Goal: Task Accomplishment & Management: Manage account settings

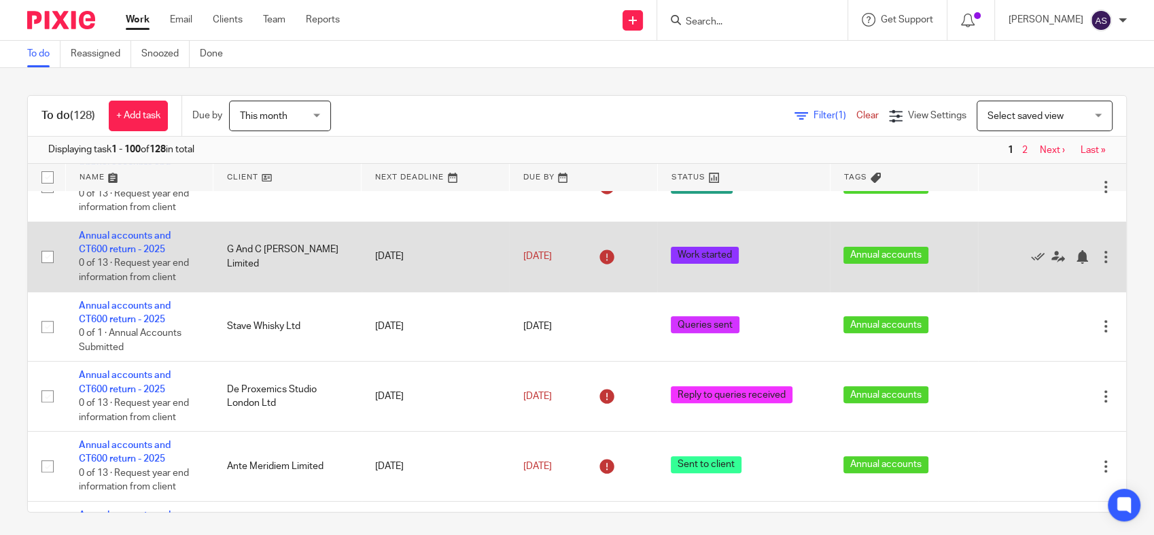
scroll to position [604, 0]
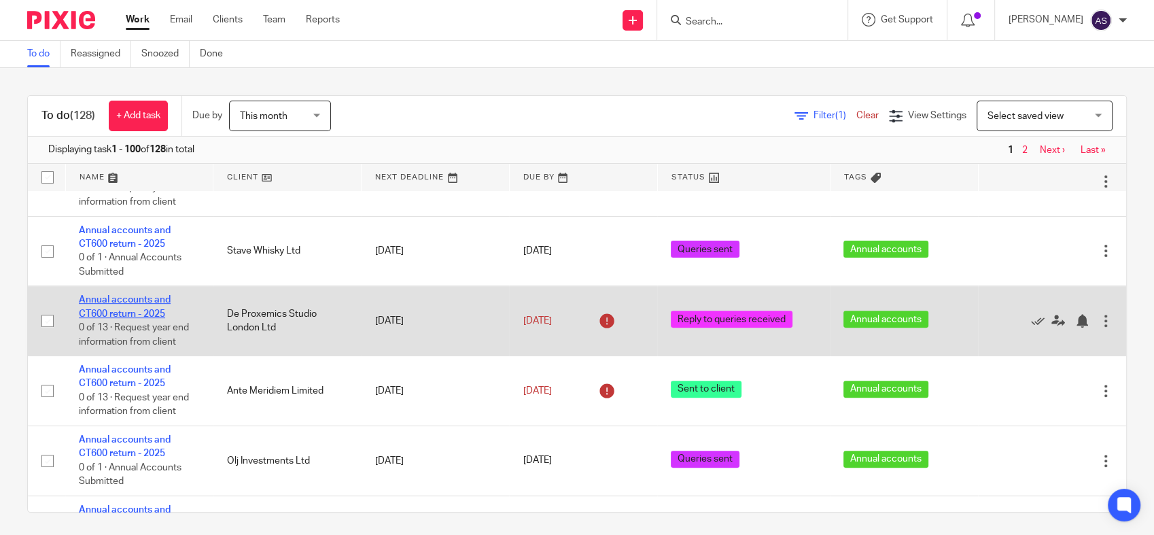
click at [137, 318] on link "Annual accounts and CT600 return - 2025" at bounding box center [125, 306] width 92 height 23
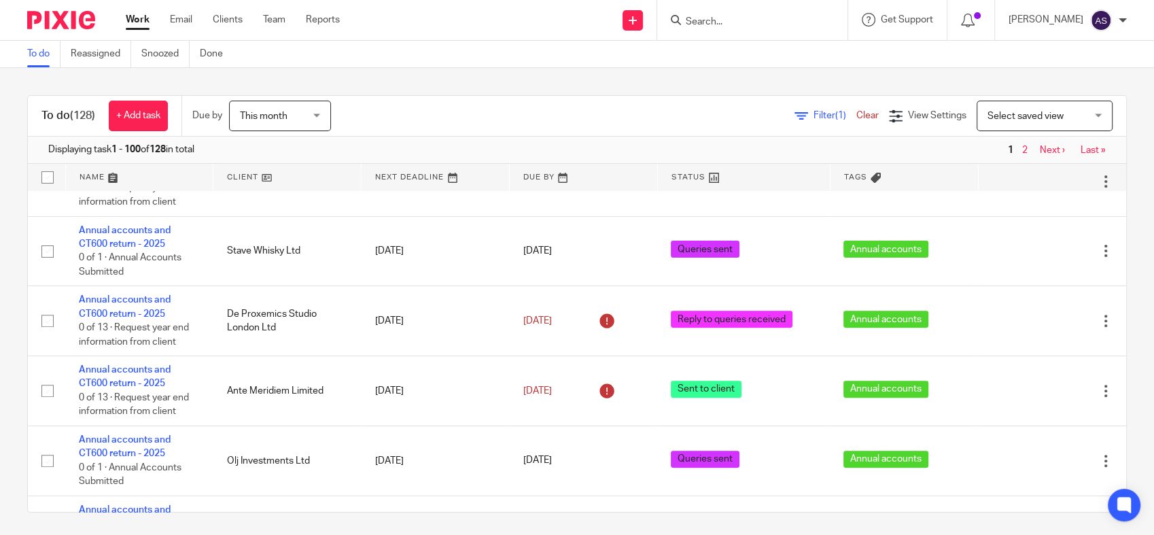
click at [136, 22] on link "Work" at bounding box center [138, 20] width 24 height 14
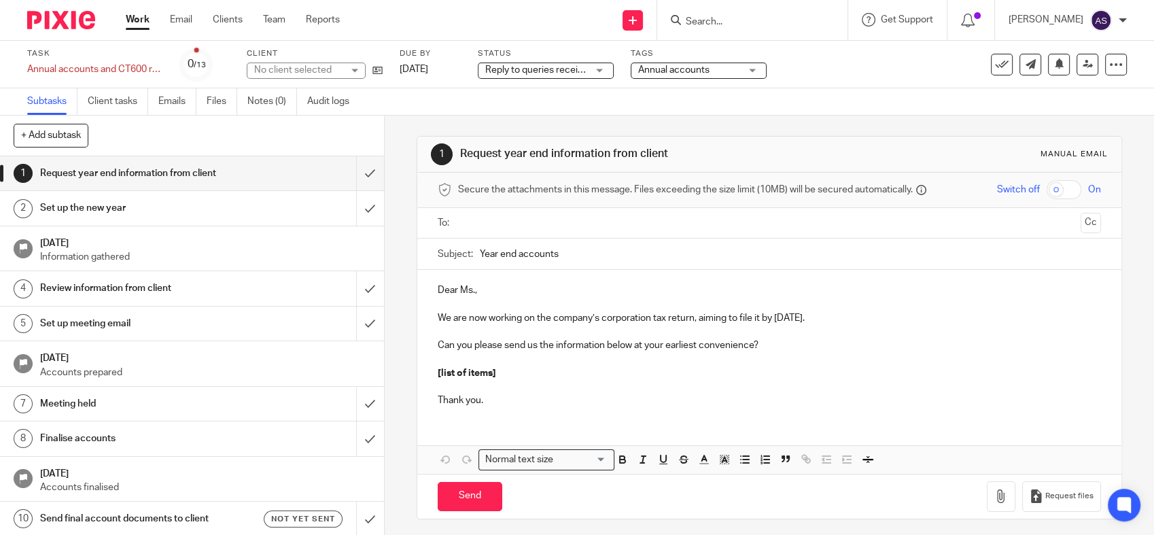
click at [551, 68] on span "Reply to queries received" at bounding box center [539, 70] width 108 height 10
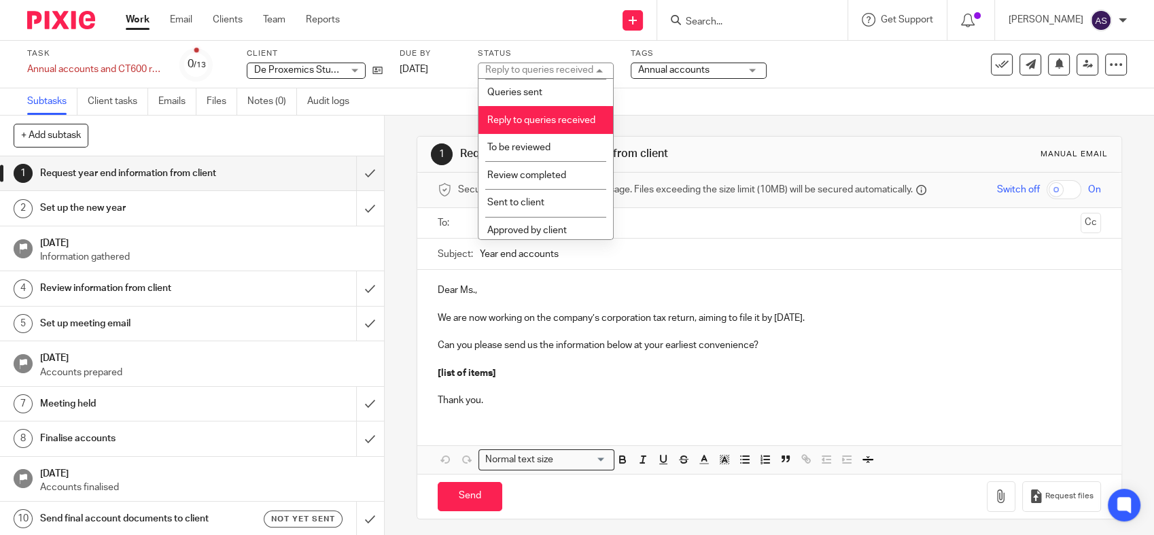
scroll to position [241, 0]
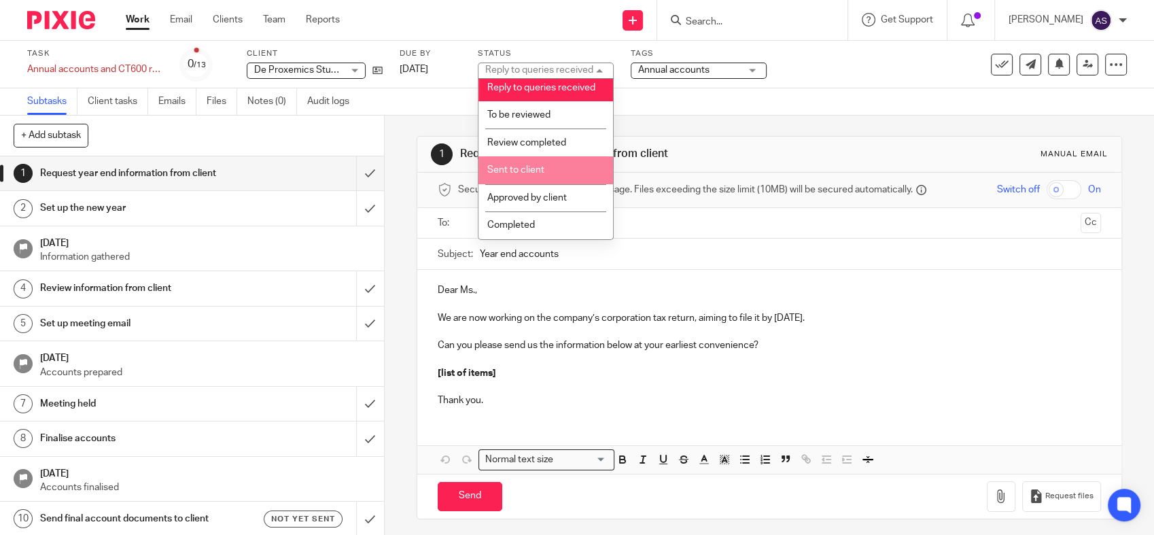
click at [543, 167] on span "Sent to client" at bounding box center [515, 170] width 57 height 10
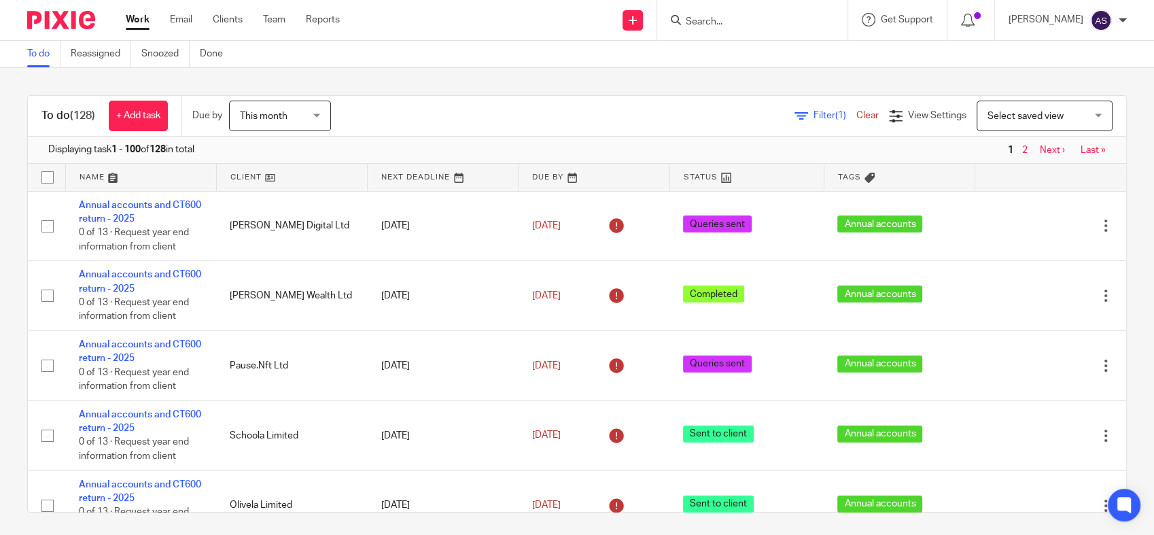
click at [525, 181] on link at bounding box center [594, 177] width 150 height 27
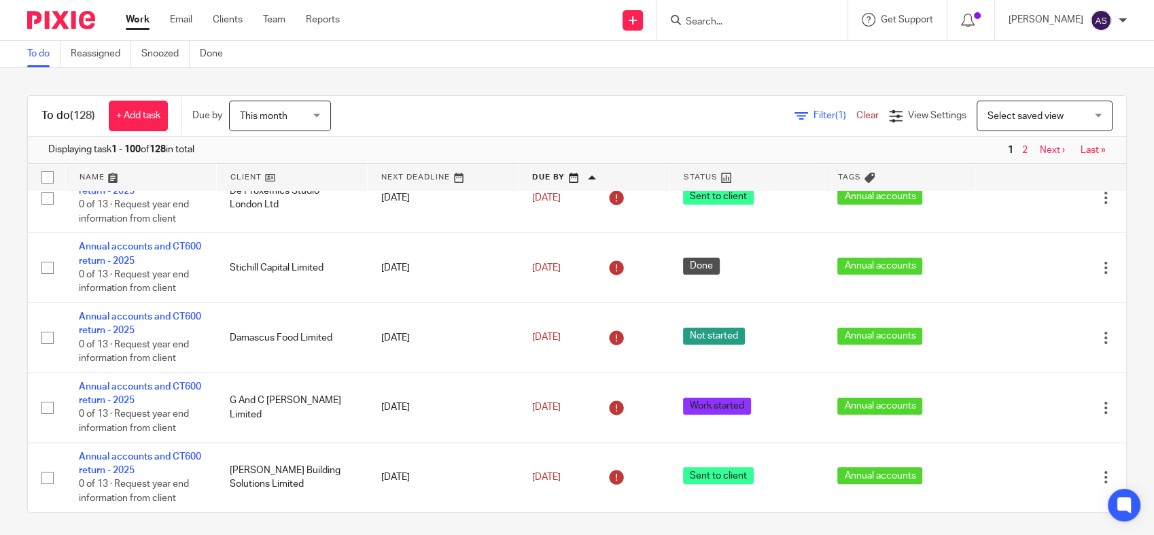
scroll to position [453, 0]
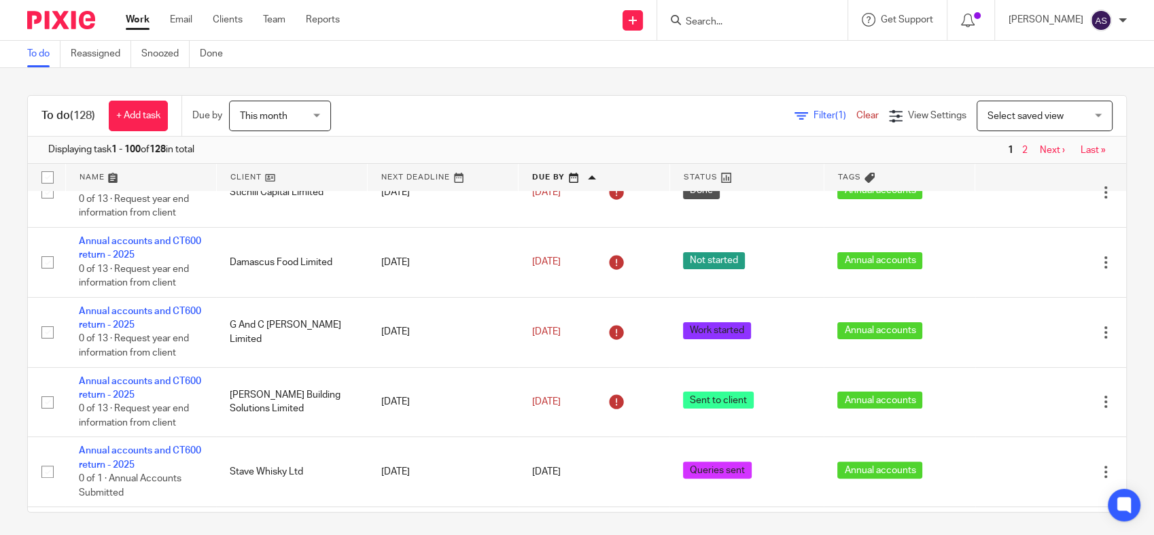
click at [761, 20] on input "Search" at bounding box center [746, 22] width 122 height 12
type input "G and"
click at [746, 56] on link at bounding box center [770, 53] width 177 height 20
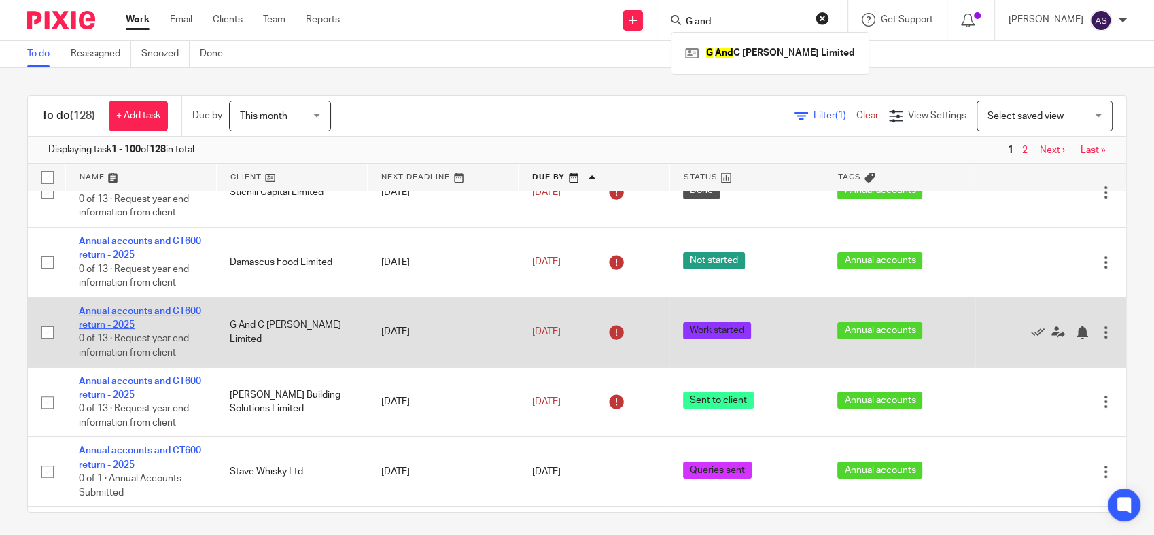
click at [114, 315] on link "Annual accounts and CT600 return - 2025" at bounding box center [140, 318] width 122 height 23
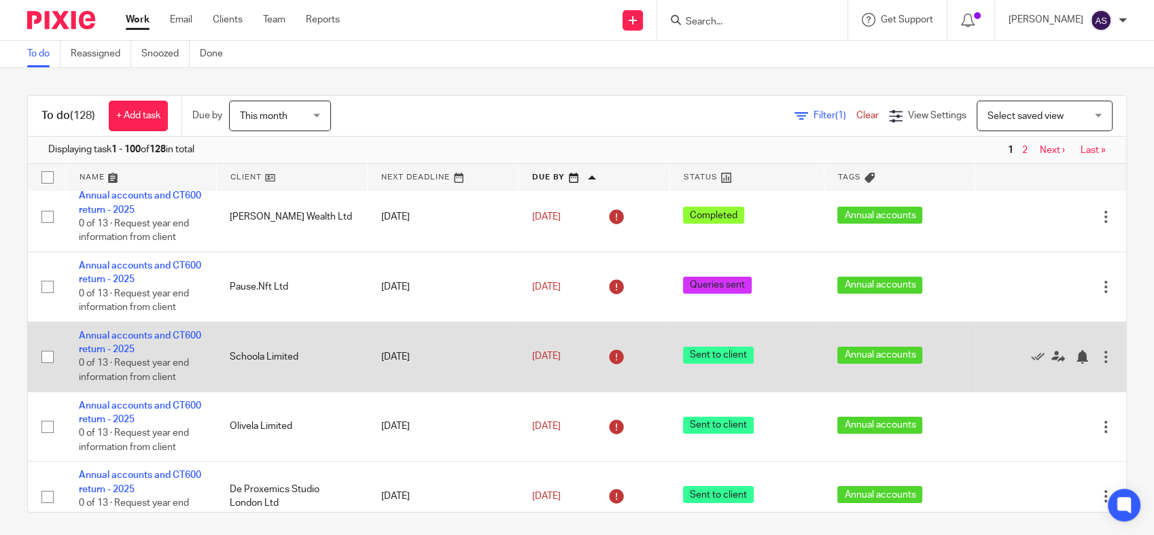
scroll to position [75, 0]
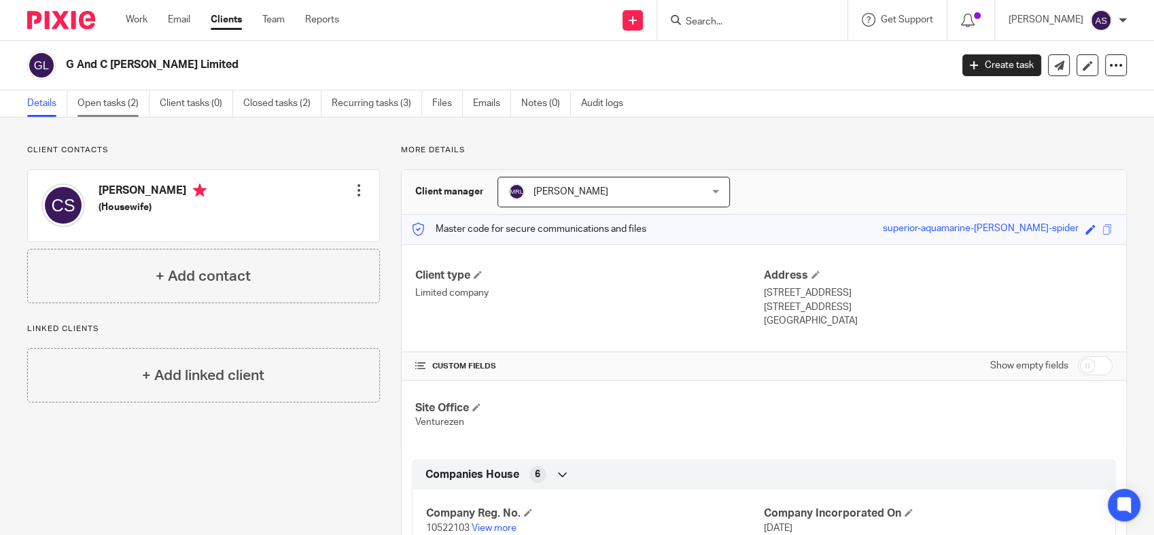
click at [116, 109] on link "Open tasks (2)" at bounding box center [113, 103] width 72 height 27
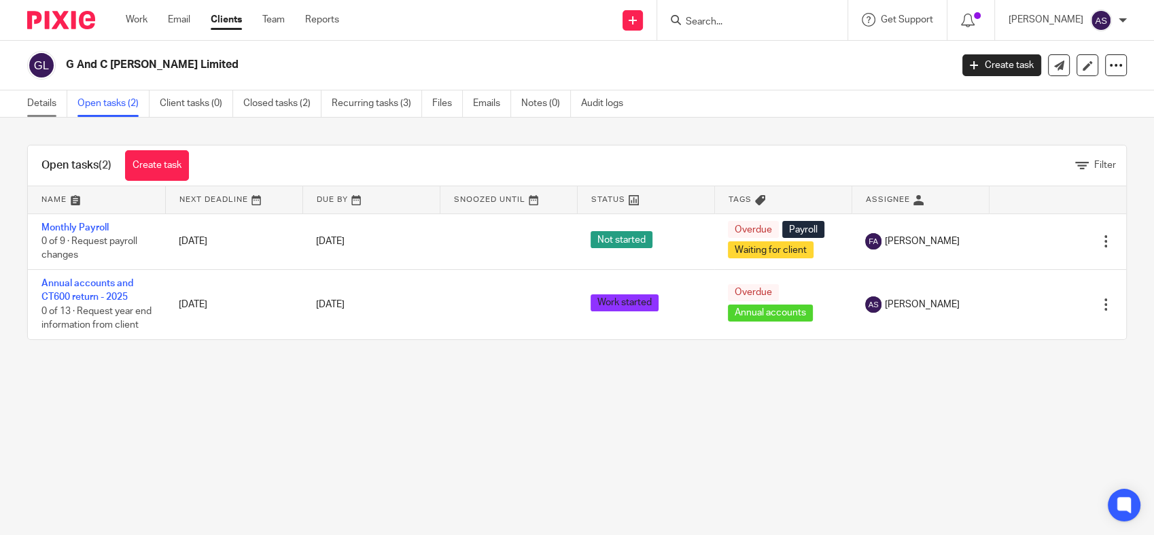
click at [43, 109] on link "Details" at bounding box center [47, 103] width 40 height 27
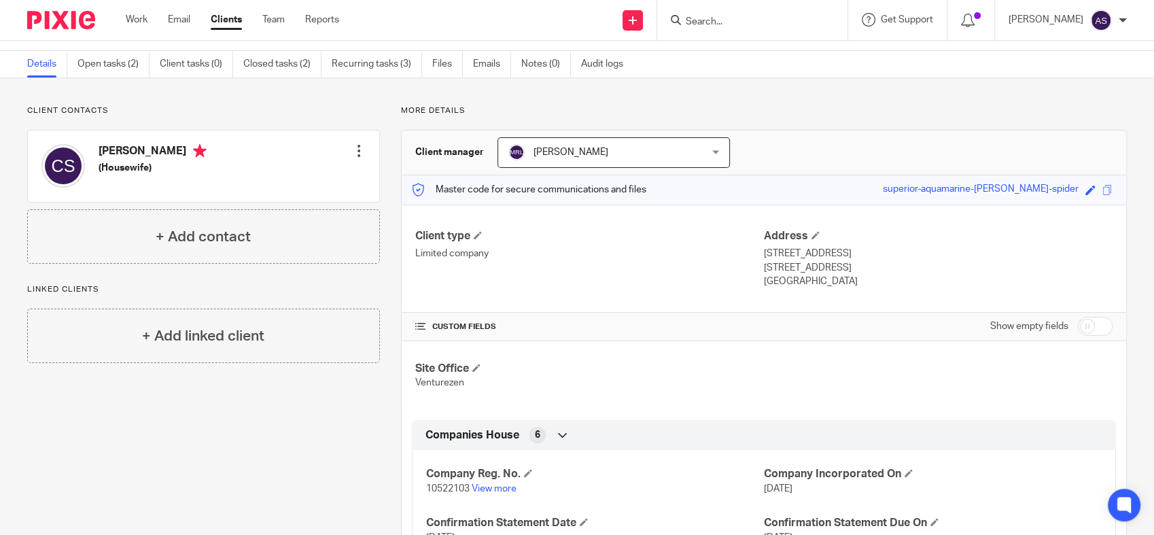
scroll to position [75, 0]
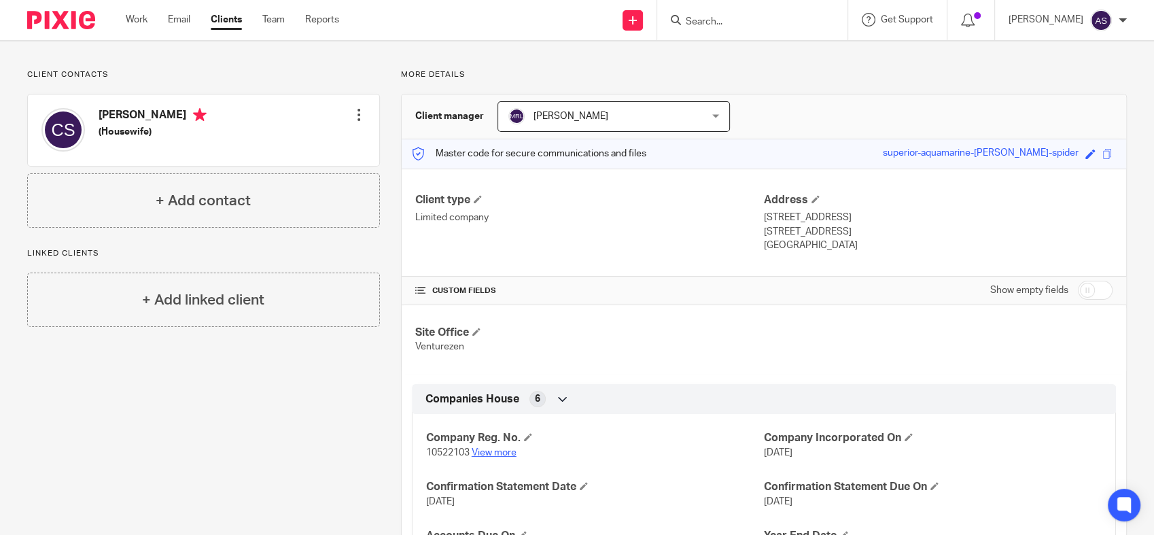
click at [485, 452] on link "View more" at bounding box center [494, 453] width 45 height 10
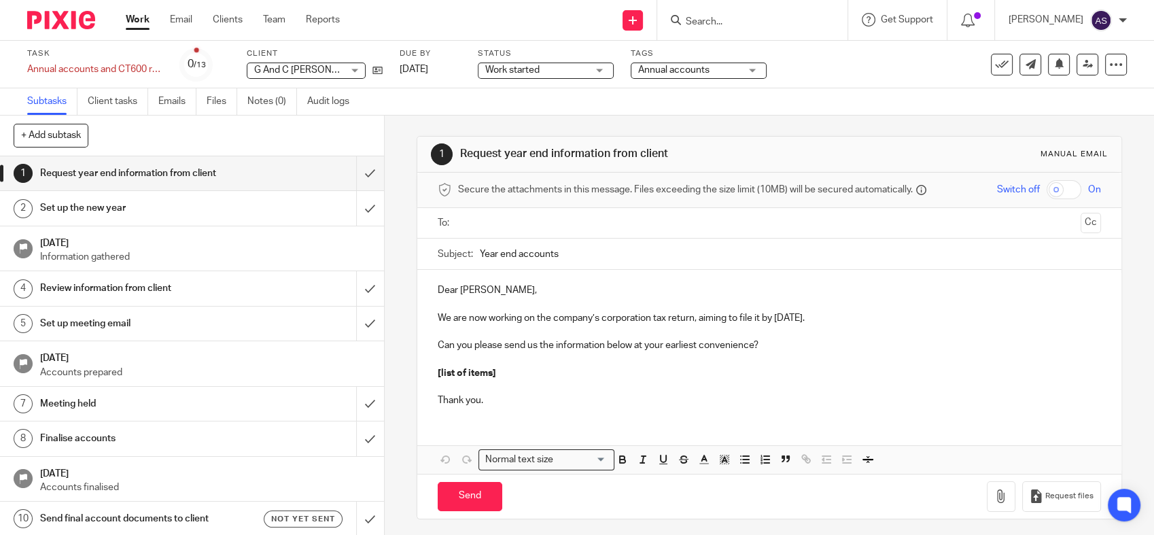
click at [532, 69] on span "Work started" at bounding box center [512, 70] width 54 height 10
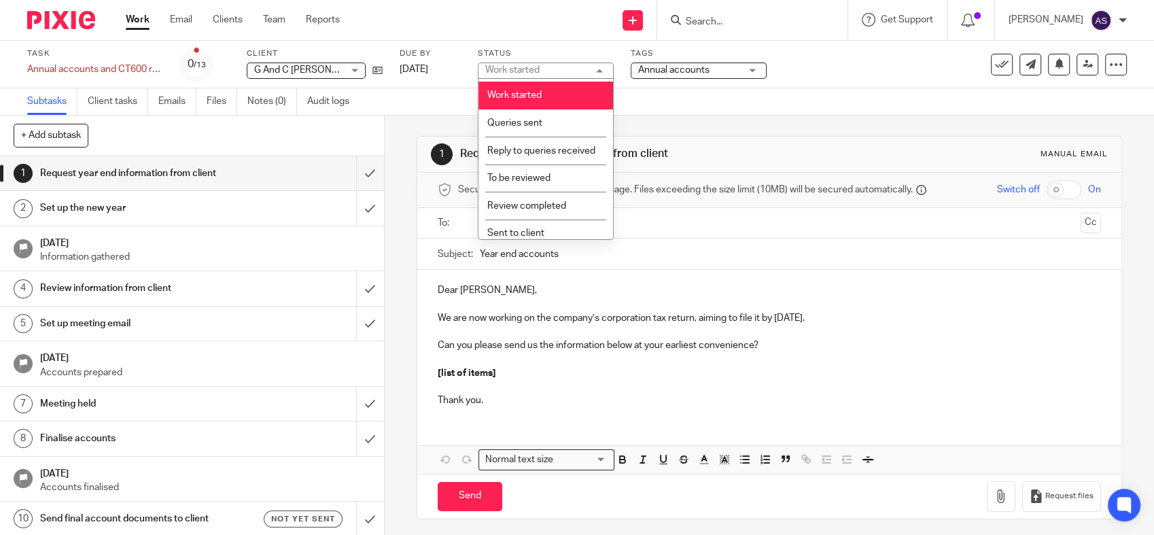
scroll to position [241, 0]
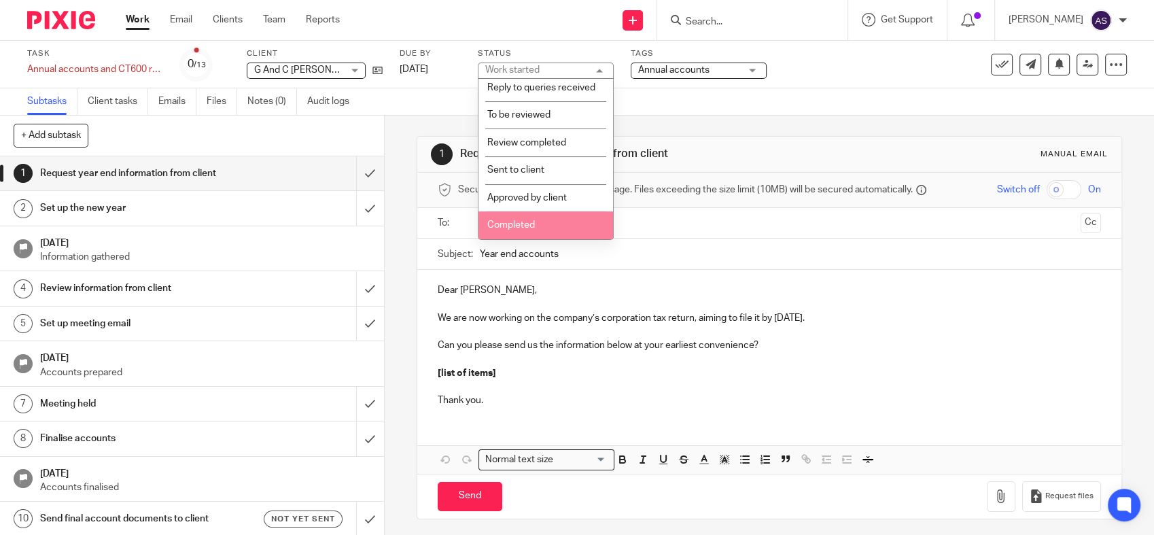
click at [555, 225] on li "Completed" at bounding box center [546, 225] width 135 height 28
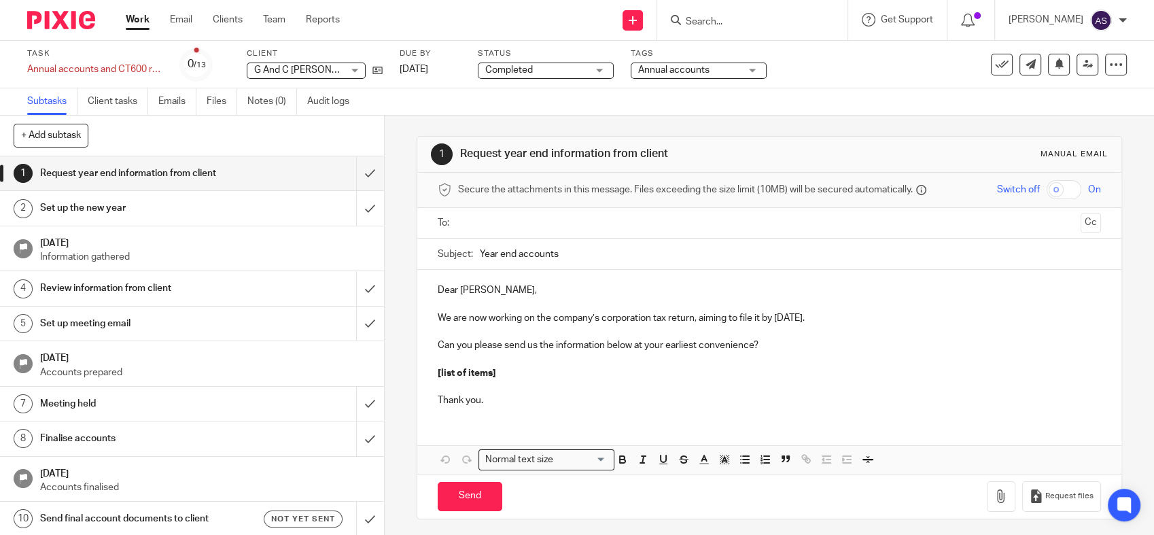
click at [138, 17] on link "Work" at bounding box center [138, 20] width 24 height 14
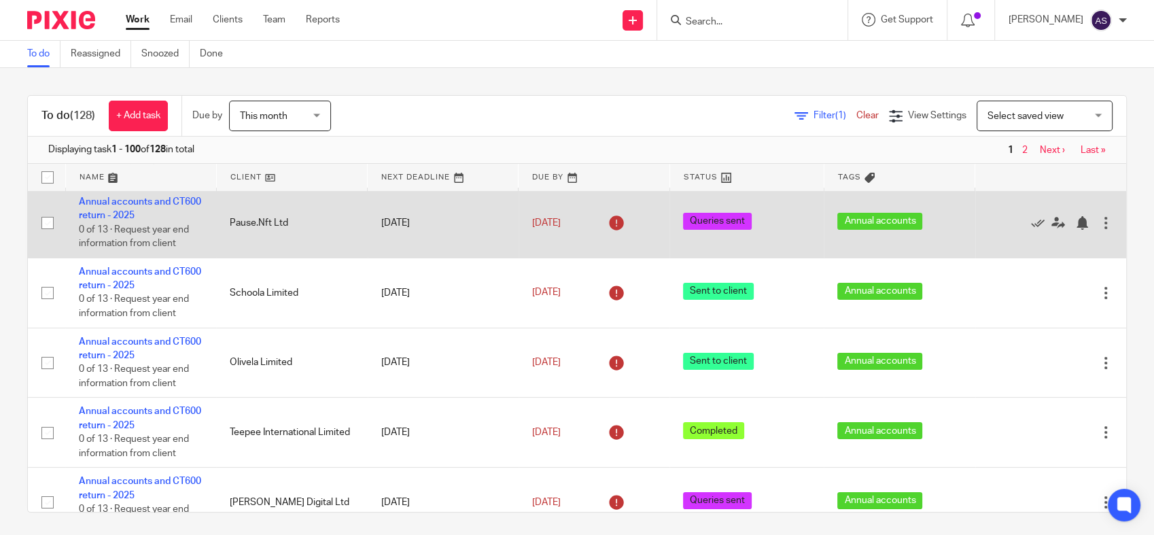
scroll to position [75, 0]
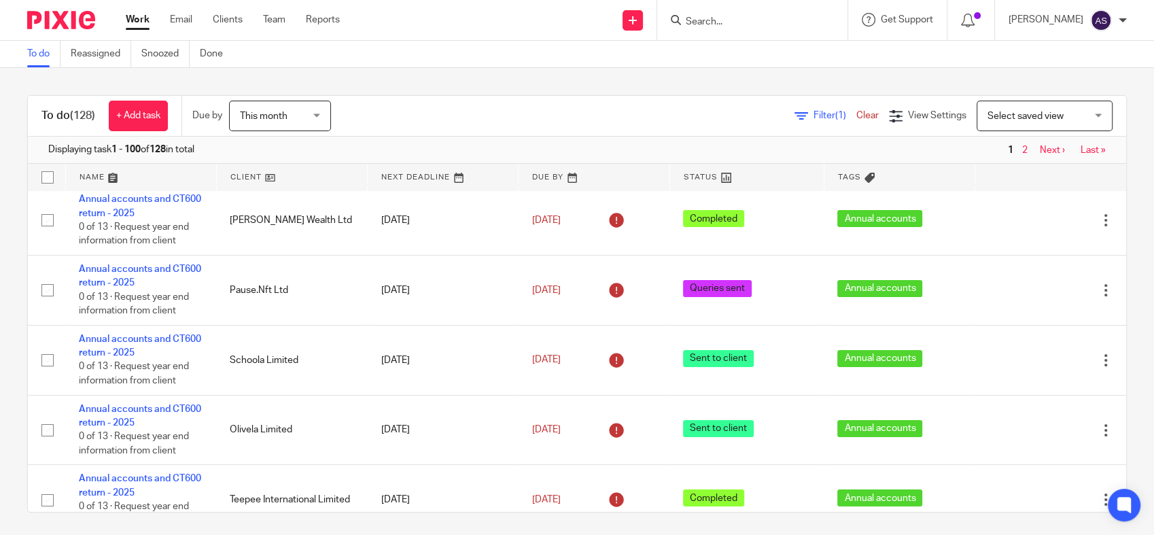
click at [530, 174] on link at bounding box center [594, 177] width 150 height 27
